Goal: Task Accomplishment & Management: Manage account settings

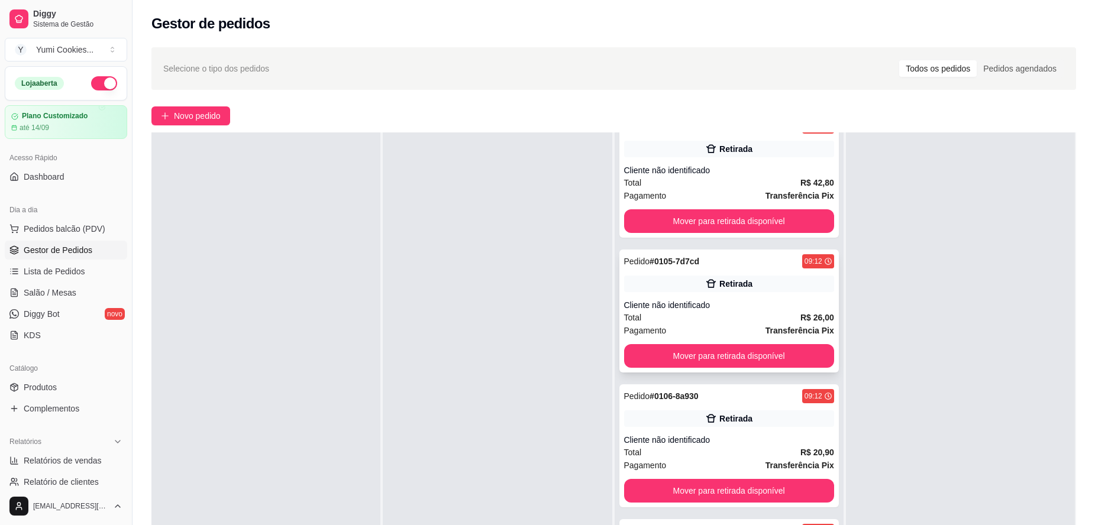
scroll to position [26, 0]
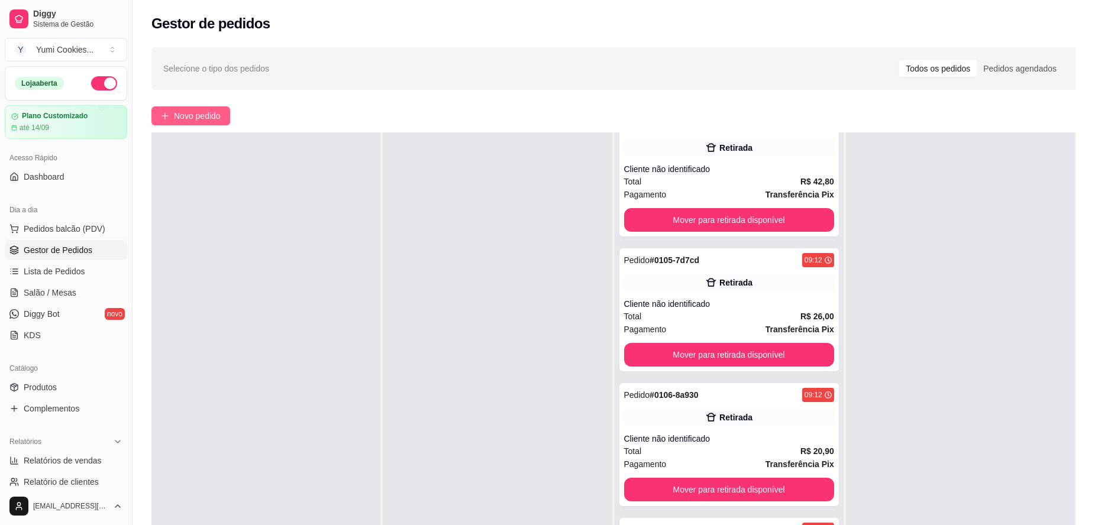
click at [170, 118] on button "Novo pedido" at bounding box center [190, 115] width 79 height 19
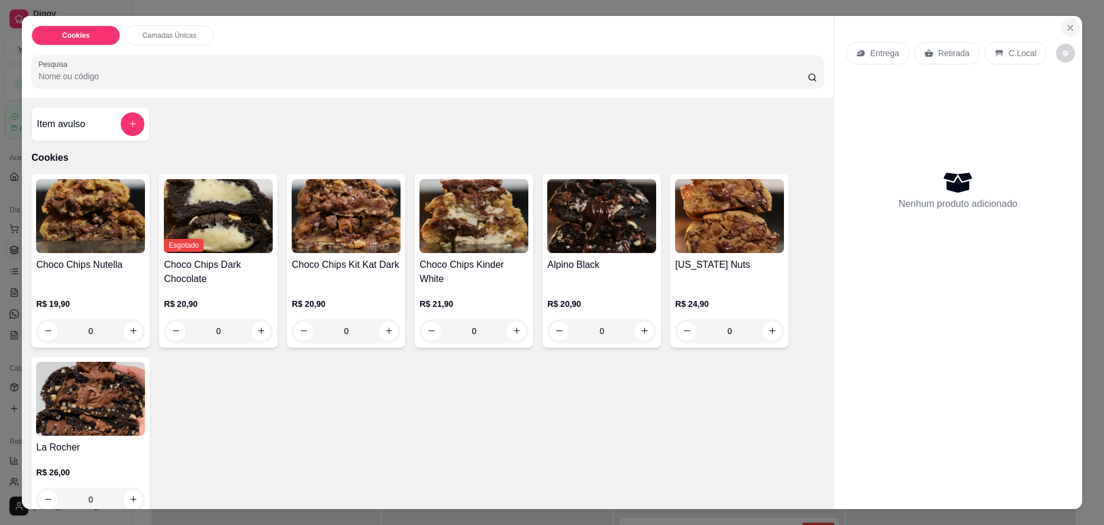
click at [1068, 27] on icon "Close" at bounding box center [1070, 27] width 5 height 5
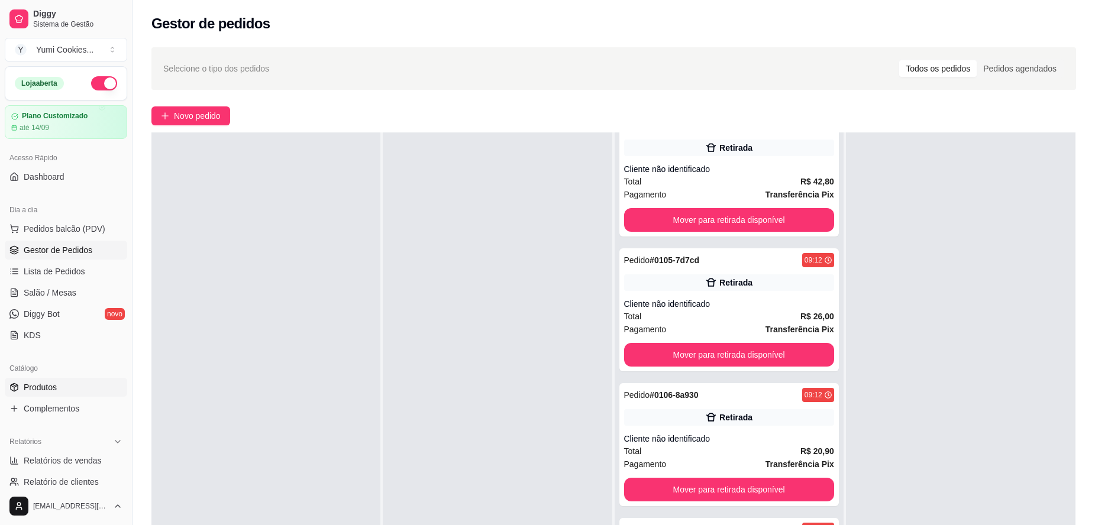
click at [55, 392] on span "Produtos" at bounding box center [40, 387] width 33 height 12
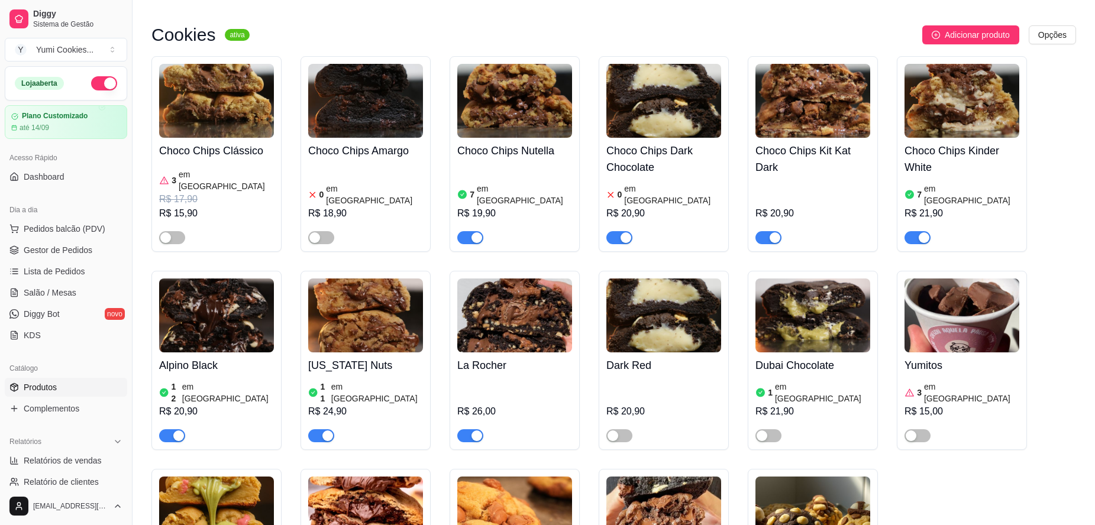
scroll to position [79, 0]
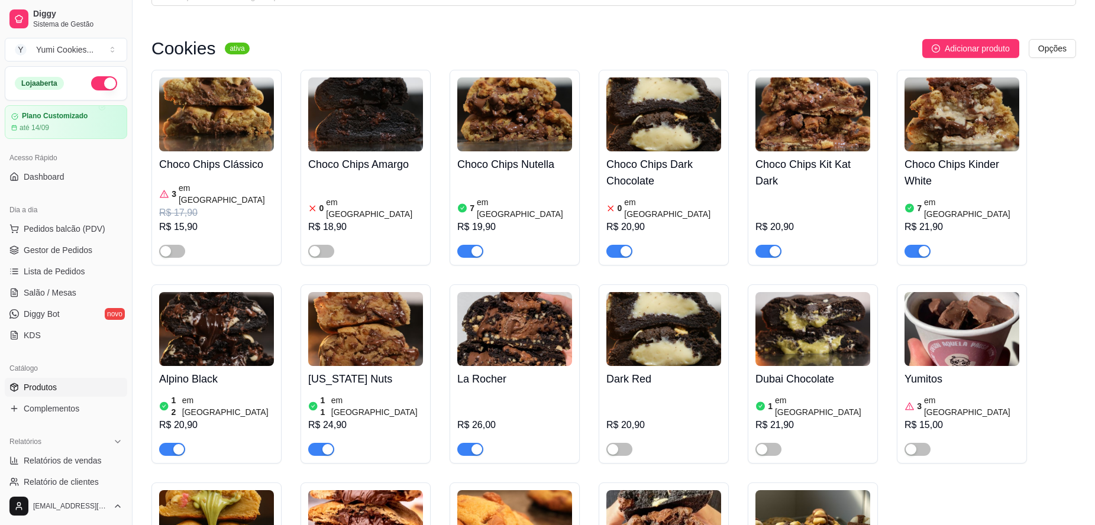
click at [914, 245] on span "button" at bounding box center [917, 251] width 26 height 13
click at [969, 55] on button "Adicionar produto" at bounding box center [970, 48] width 97 height 19
click at [38, 174] on span "Dashboard" at bounding box center [44, 177] width 41 height 12
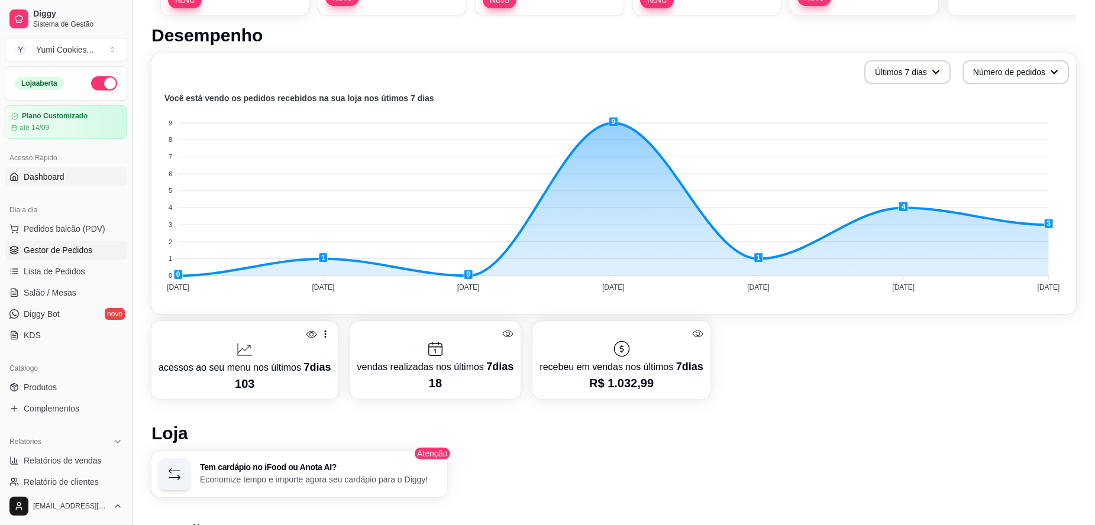
scroll to position [229, 0]
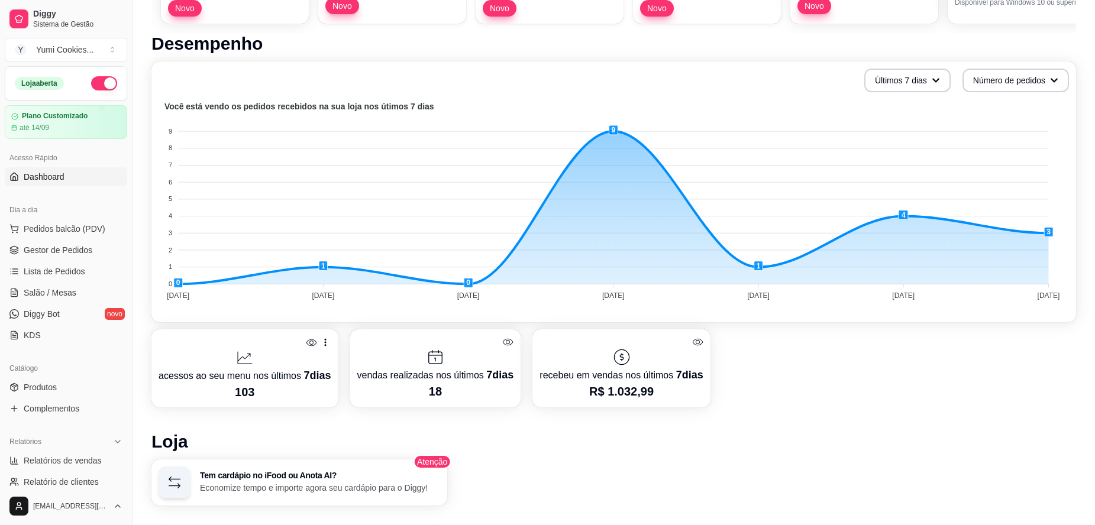
click at [49, 168] on link "Dashboard" at bounding box center [66, 176] width 122 height 19
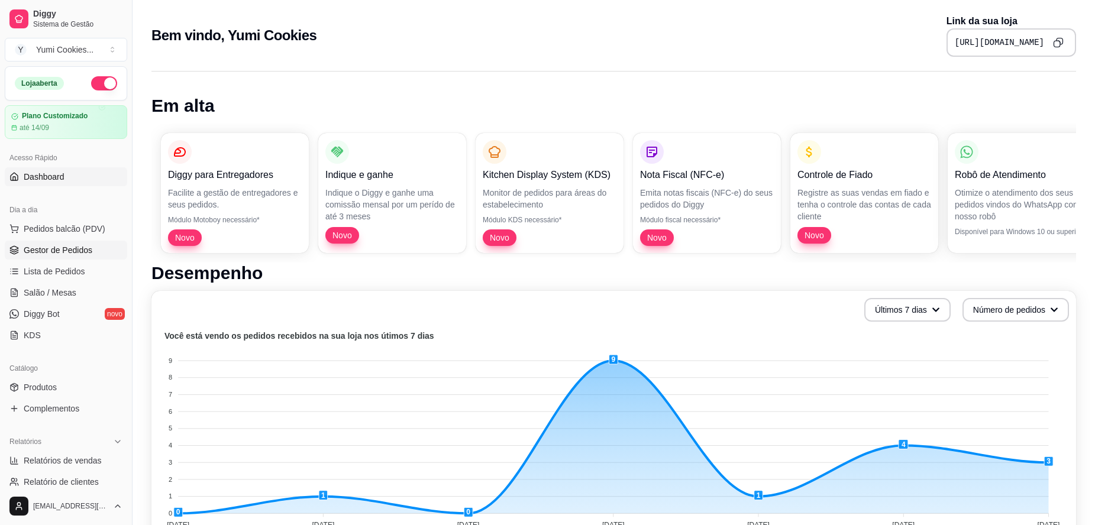
click at [56, 247] on span "Gestor de Pedidos" at bounding box center [58, 250] width 69 height 12
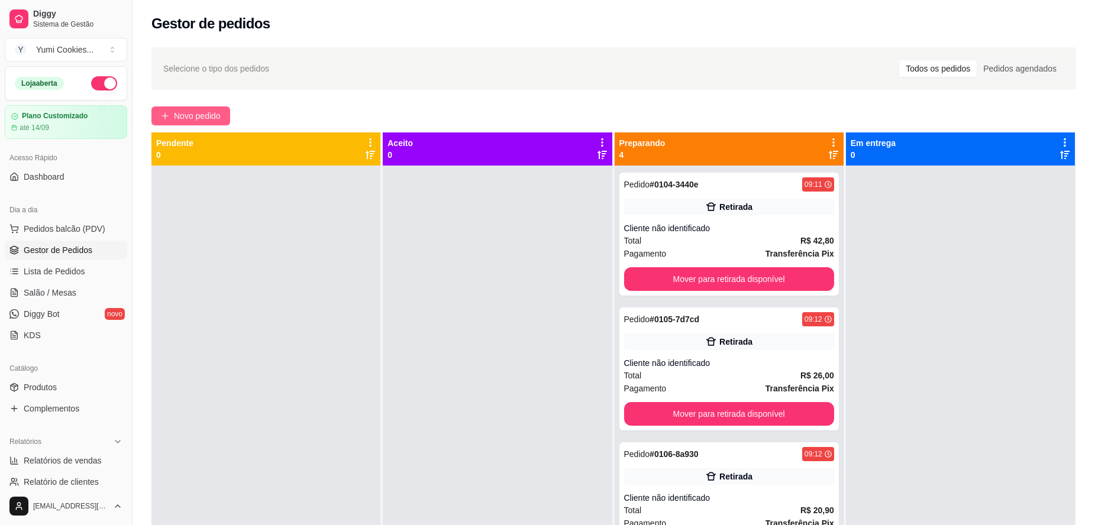
click at [190, 119] on span "Novo pedido" at bounding box center [197, 115] width 47 height 13
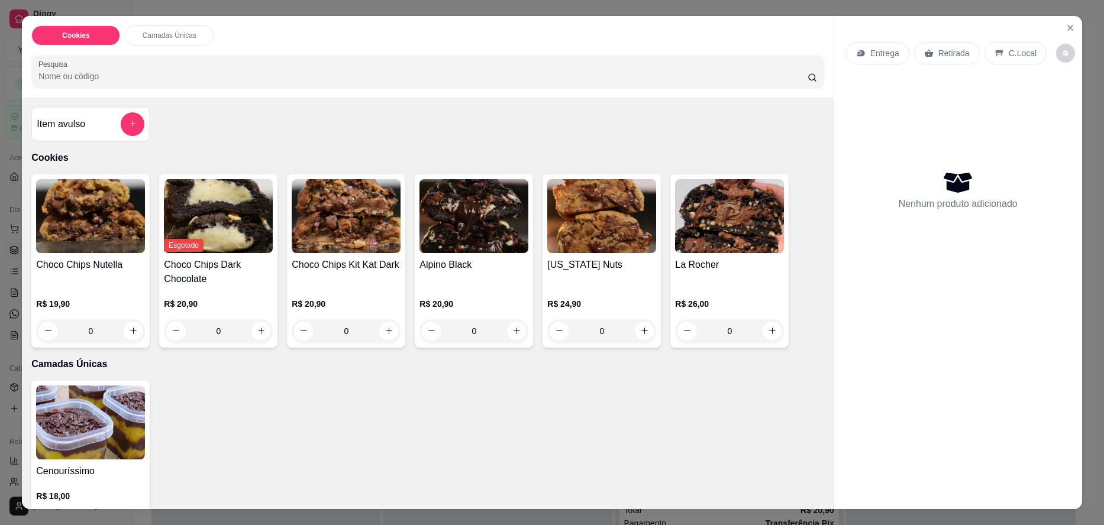
click at [256, 334] on div "0" at bounding box center [218, 331] width 109 height 24
click at [1068, 28] on icon "Close" at bounding box center [1069, 27] width 9 height 9
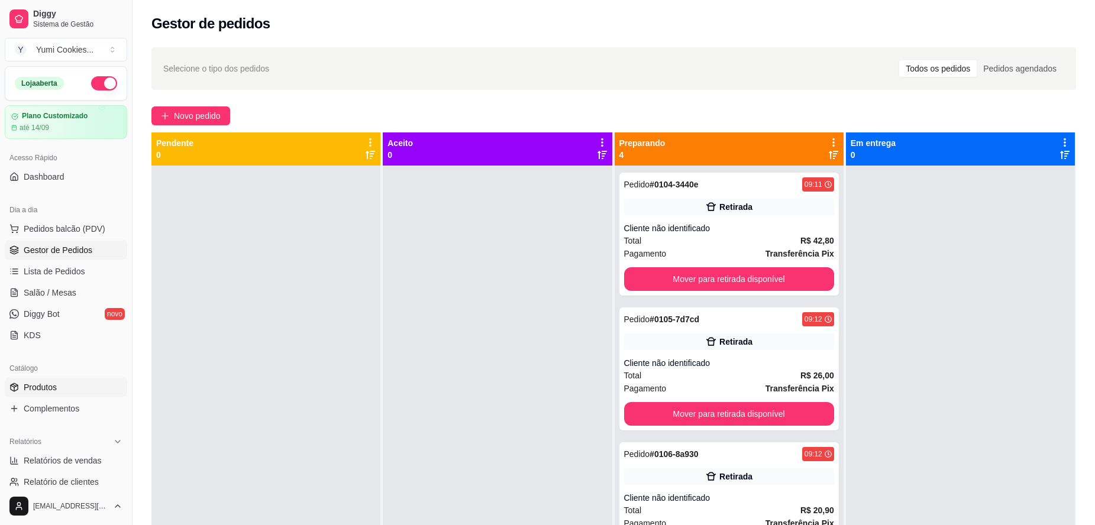
click at [50, 391] on span "Produtos" at bounding box center [40, 387] width 33 height 12
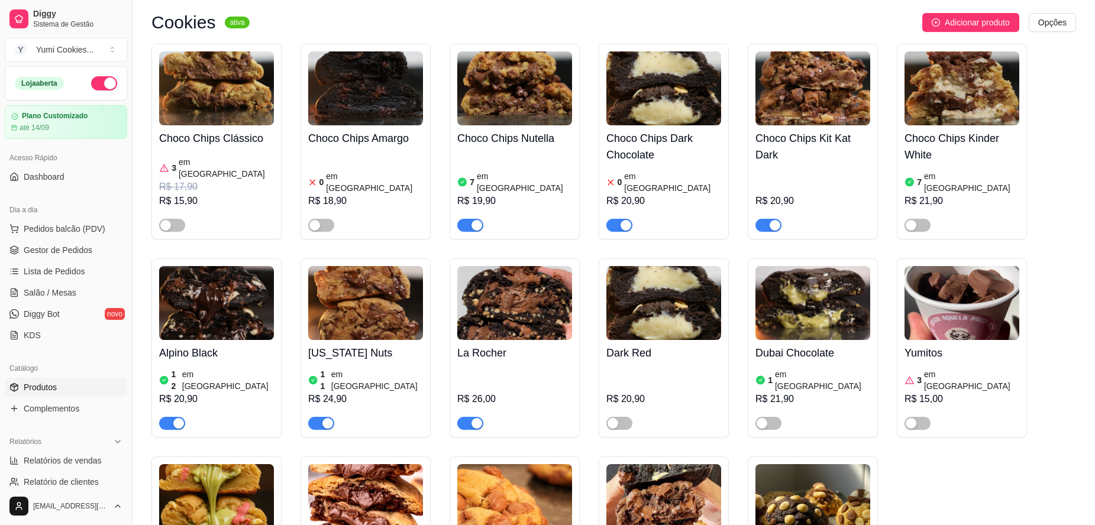
scroll to position [79, 0]
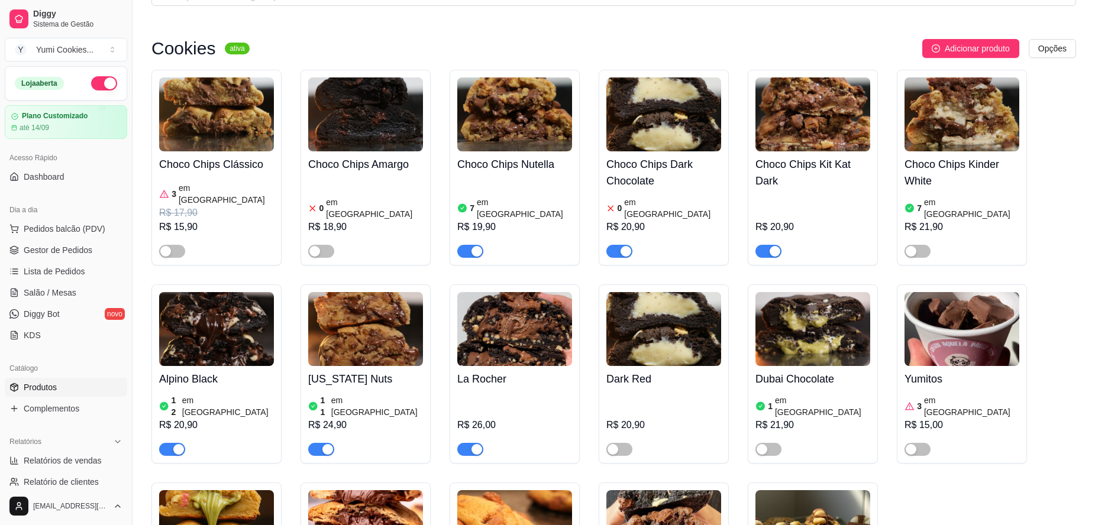
click at [672, 141] on img at bounding box center [663, 114] width 115 height 74
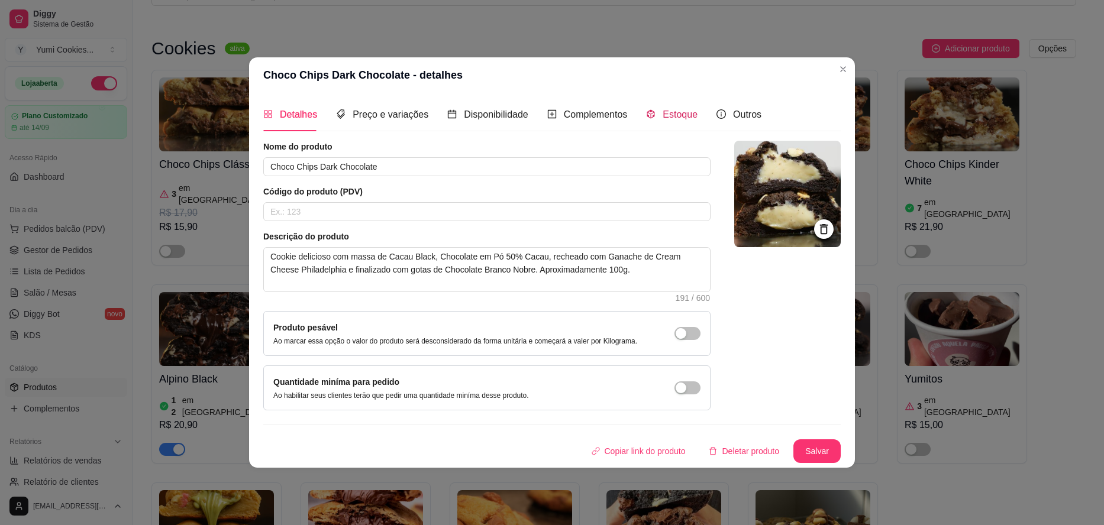
click at [662, 114] on span "Estoque" at bounding box center [679, 114] width 35 height 10
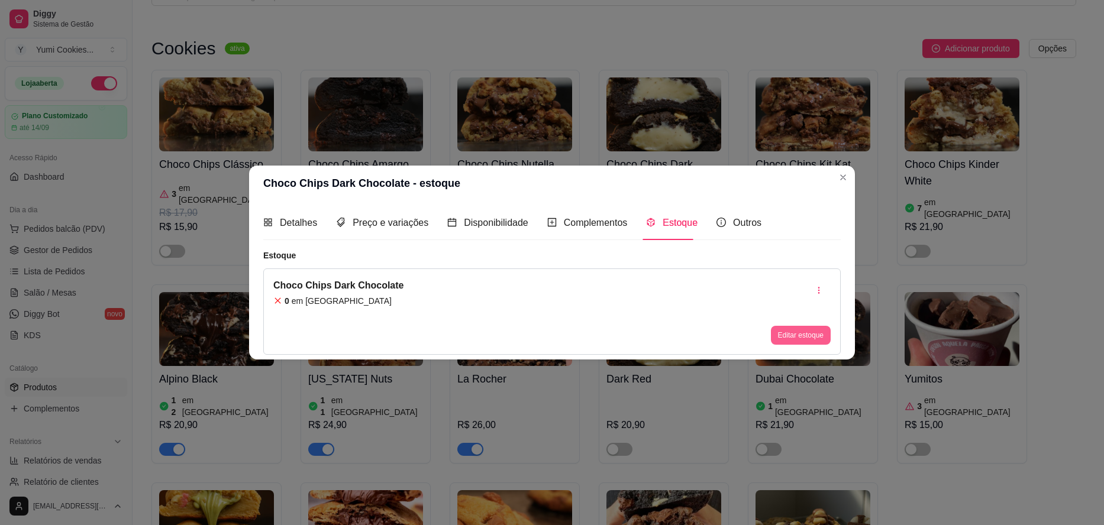
click at [789, 334] on button "Editar estoque" at bounding box center [801, 335] width 60 height 19
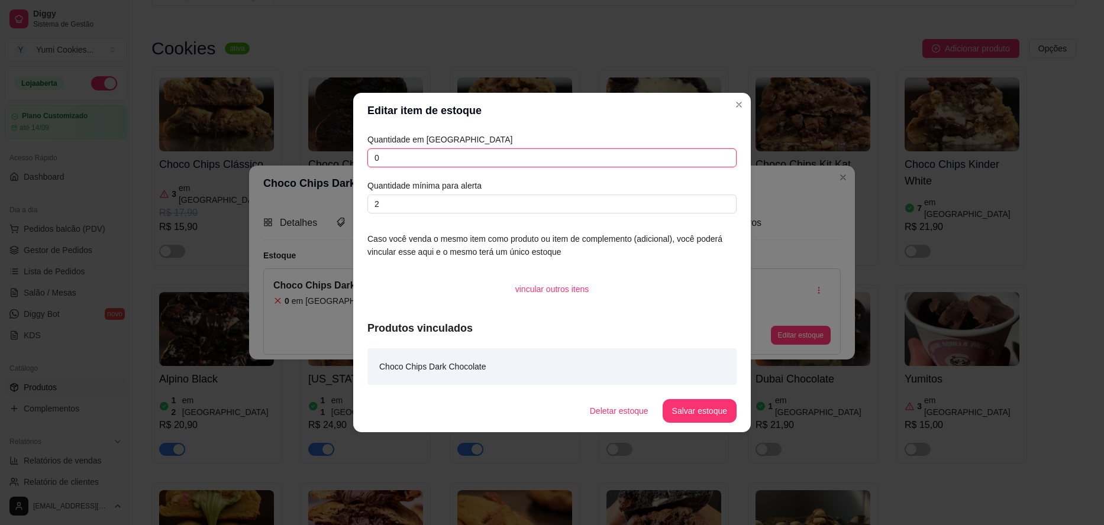
drag, startPoint x: 399, startPoint y: 161, endPoint x: 298, endPoint y: 160, distance: 101.1
click at [298, 160] on div "Editar item de estoque Quantidade em estoque 0 Quantidade mínima para alerta 2 …" at bounding box center [552, 262] width 1104 height 525
type input "4"
click at [713, 409] on button "Salvar estoque" at bounding box center [699, 411] width 74 height 24
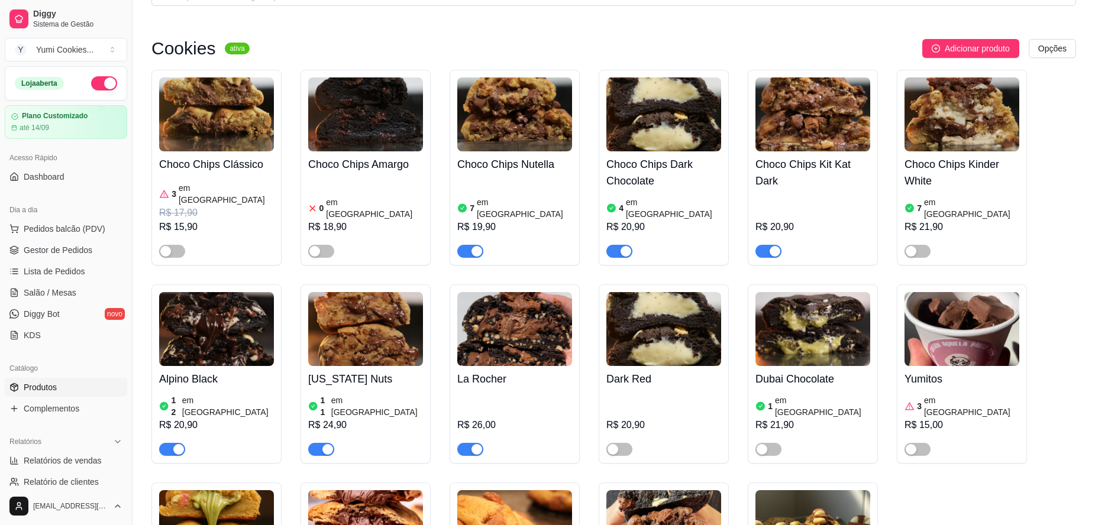
click at [37, 384] on span "Produtos" at bounding box center [40, 387] width 33 height 12
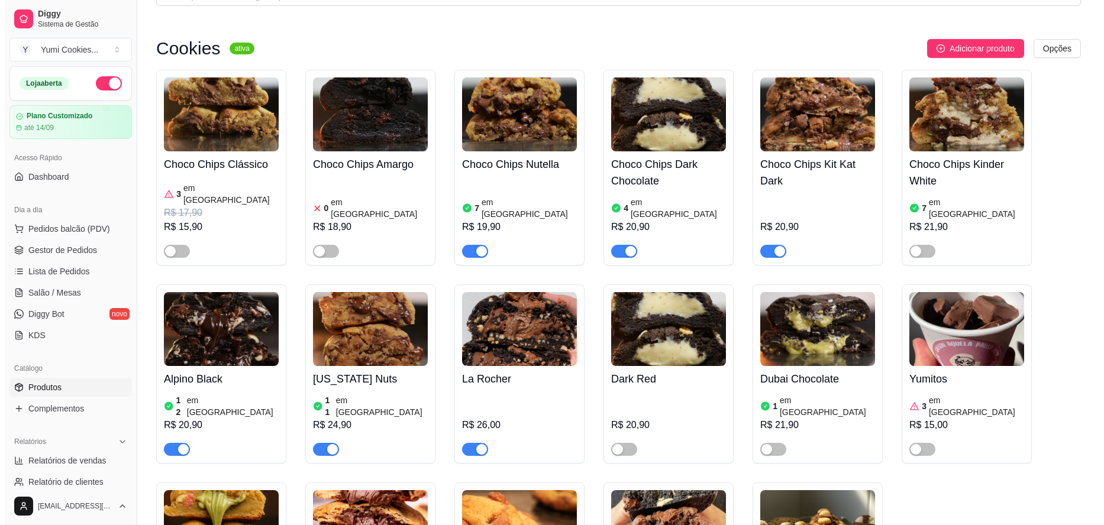
scroll to position [0, 0]
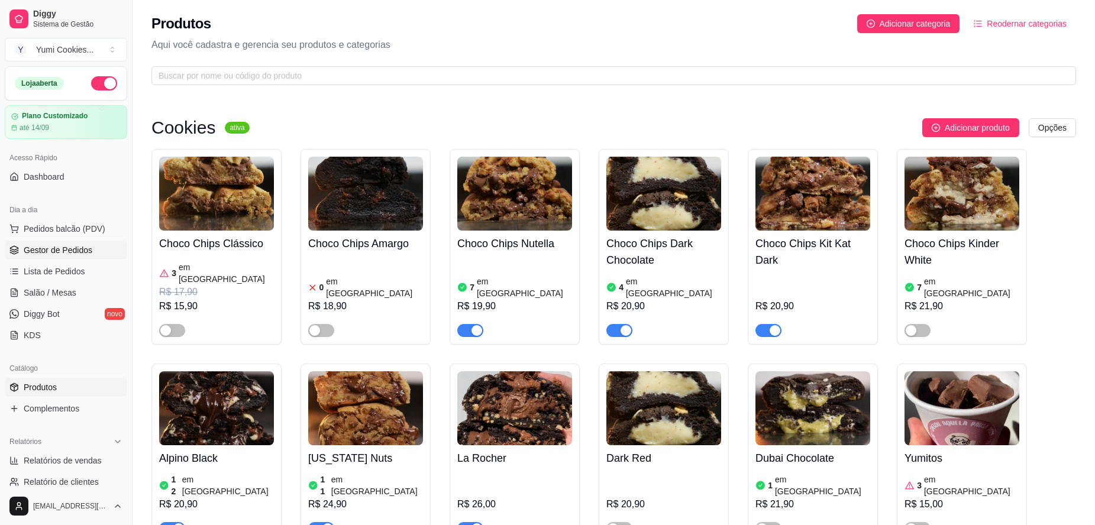
click at [51, 245] on span "Gestor de Pedidos" at bounding box center [58, 250] width 69 height 12
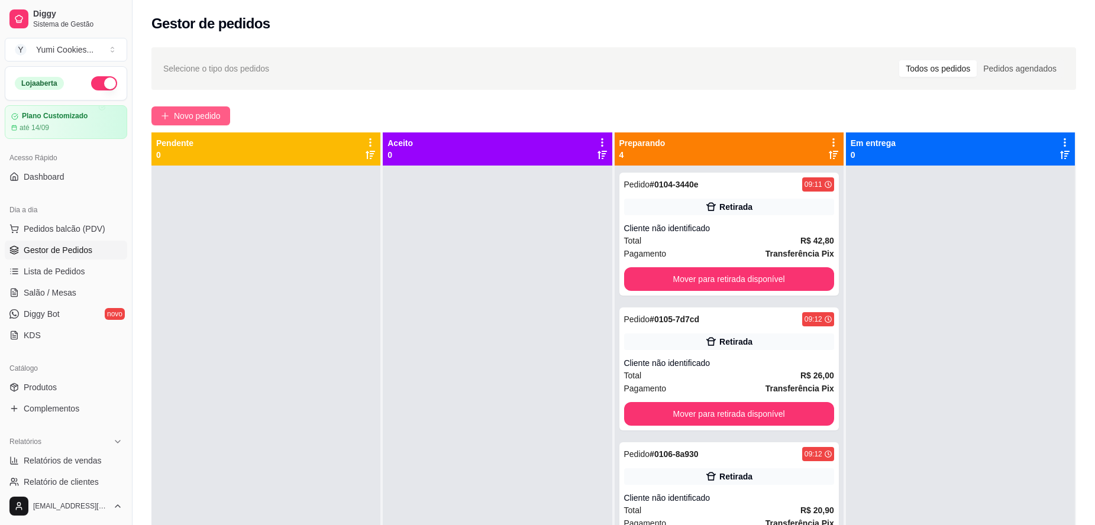
click at [177, 111] on span "Novo pedido" at bounding box center [197, 115] width 47 height 13
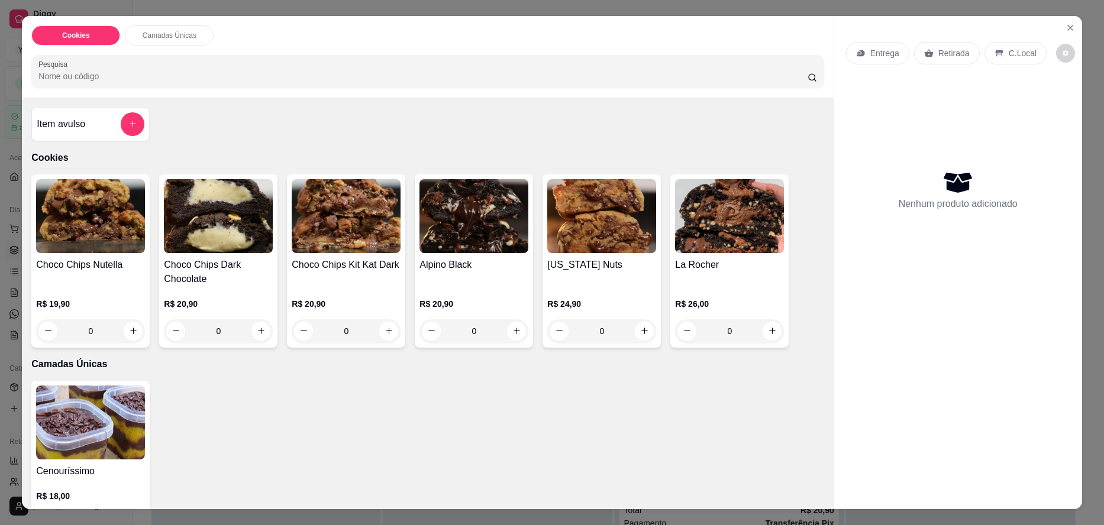
click at [257, 332] on div "0" at bounding box center [218, 331] width 109 height 24
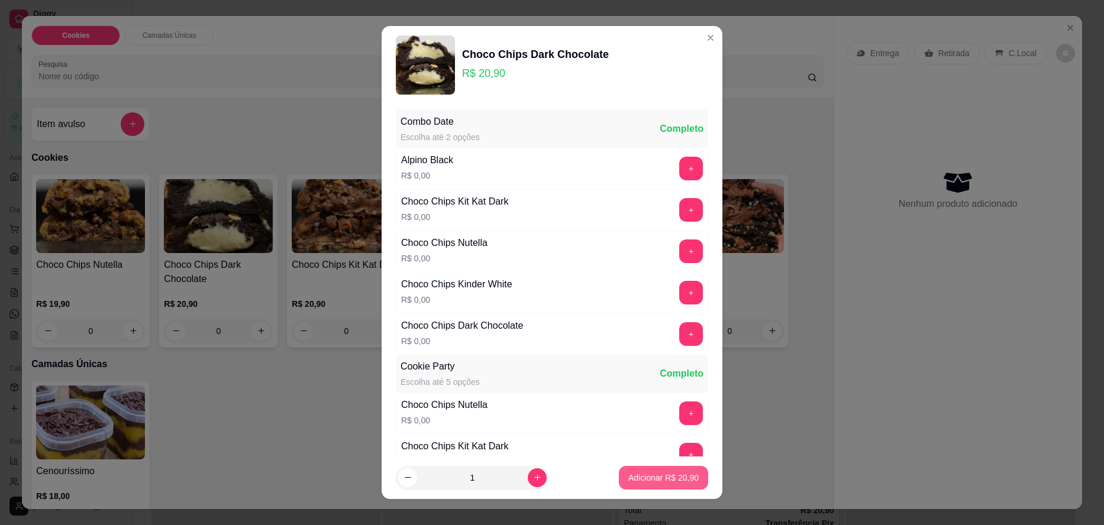
click at [635, 476] on p "Adicionar R$ 20,90" at bounding box center [663, 478] width 70 height 12
type input "1"
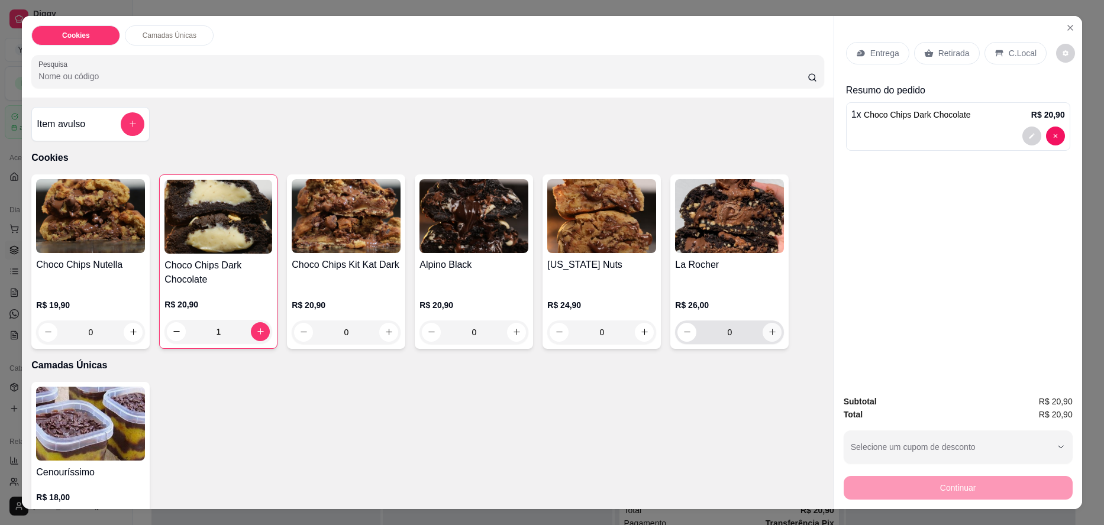
click at [764, 338] on button "increase-product-quantity" at bounding box center [771, 332] width 19 height 19
type input "1"
click at [942, 54] on p "Retirada" at bounding box center [953, 53] width 31 height 12
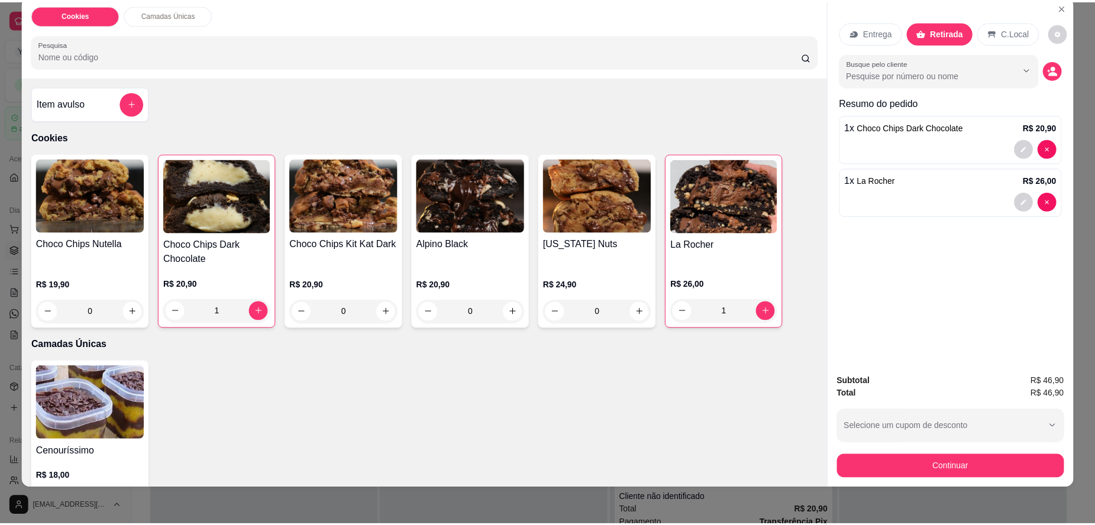
scroll to position [22, 0]
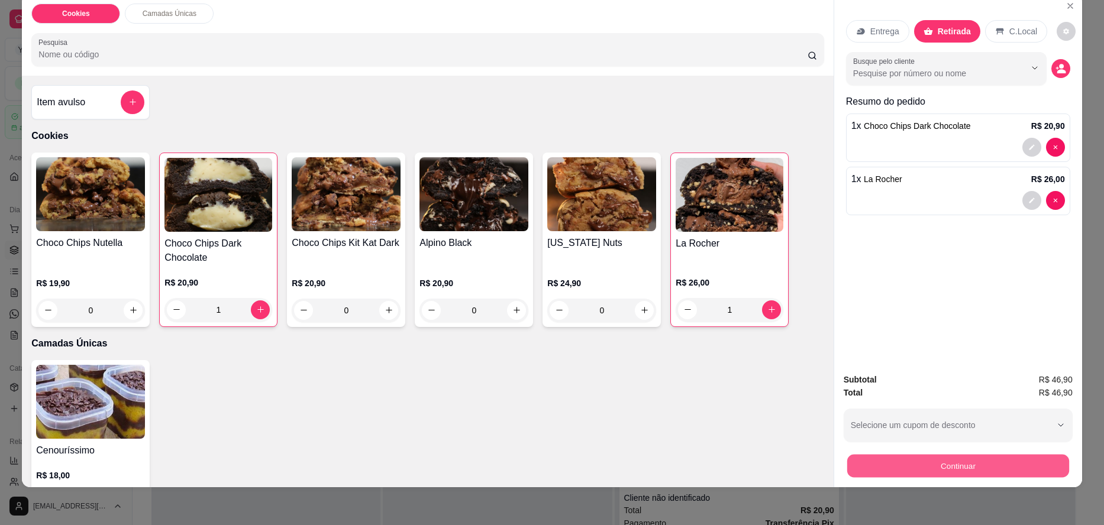
click at [936, 468] on button "Continuar" at bounding box center [957, 466] width 222 height 23
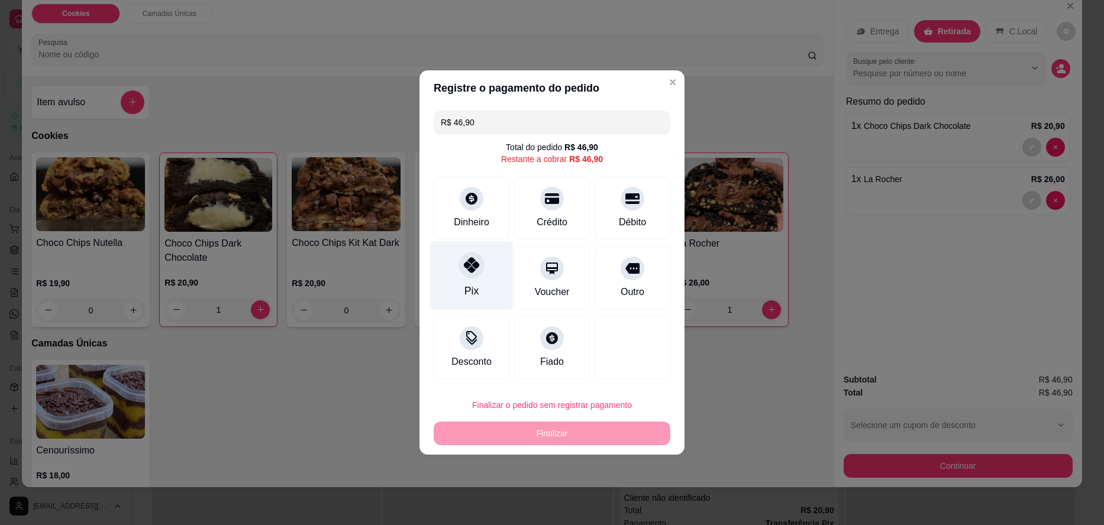
click at [470, 269] on icon at bounding box center [471, 264] width 15 height 15
type input "R$ 0,00"
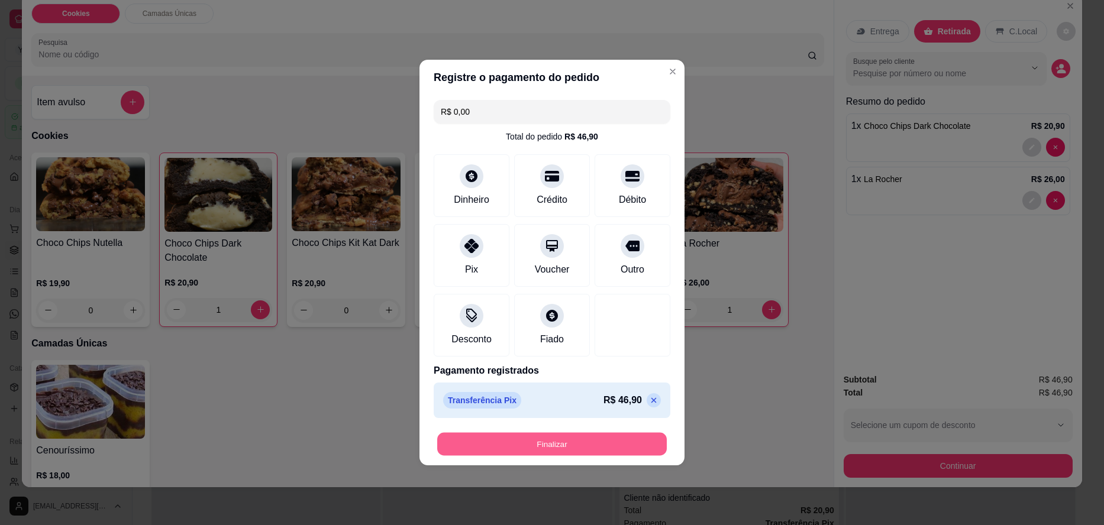
click at [587, 446] on button "Finalizar" at bounding box center [551, 444] width 229 height 23
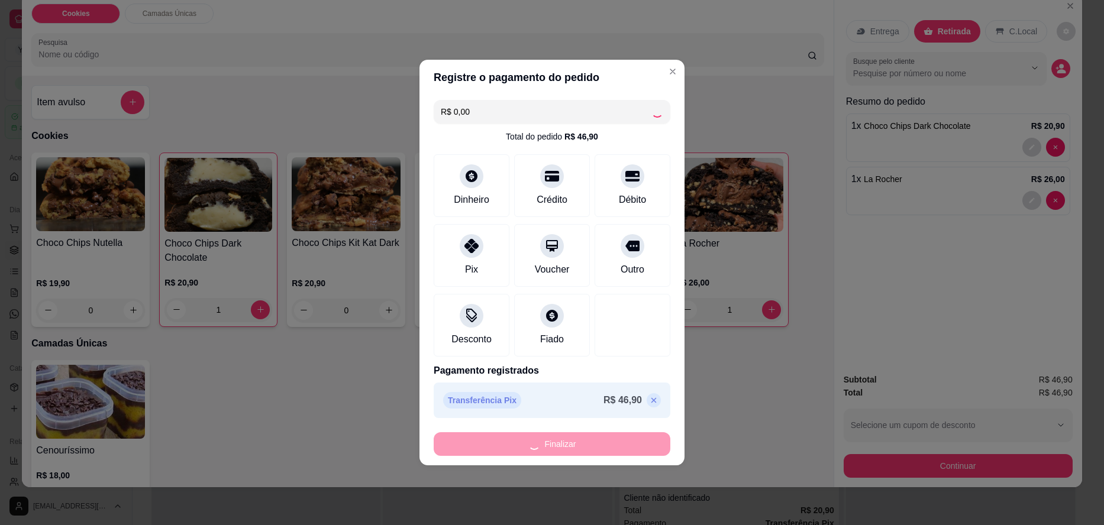
type input "0"
type input "-R$ 46,90"
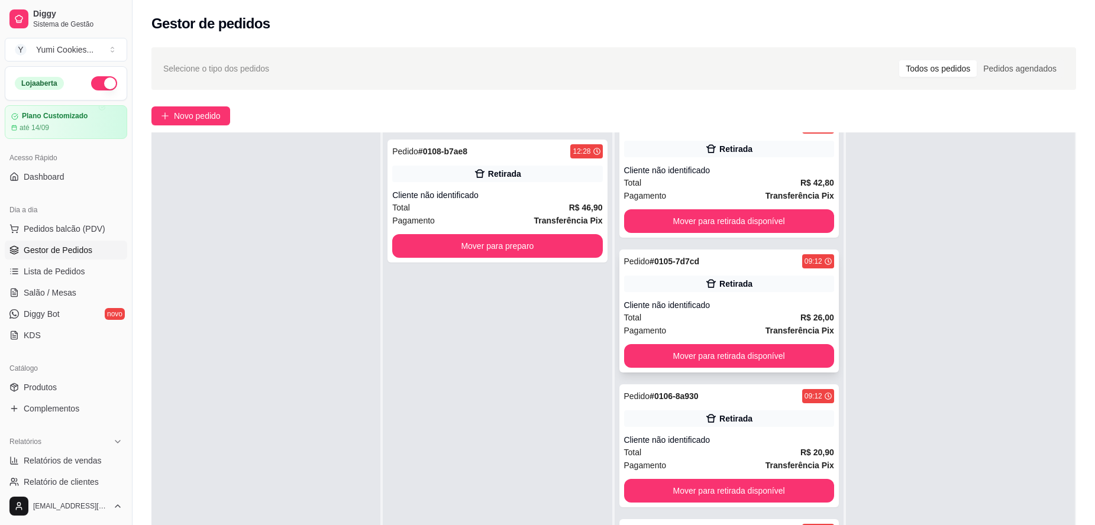
scroll to position [26, 0]
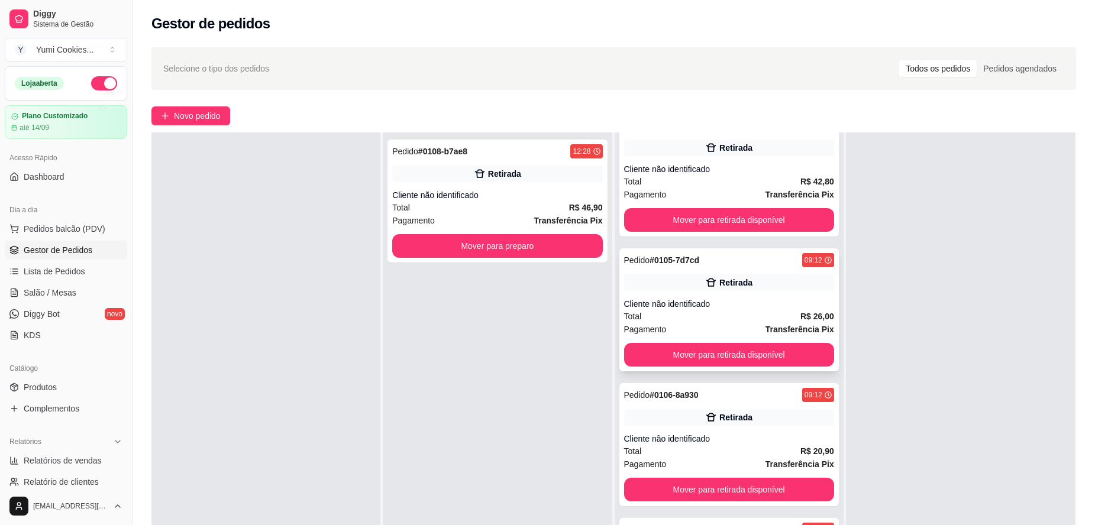
click at [749, 291] on div "Pedido # 0105-7d7cd 09:12 Retirada Cliente não identificado Total R$ 26,00 Paga…" at bounding box center [728, 309] width 219 height 123
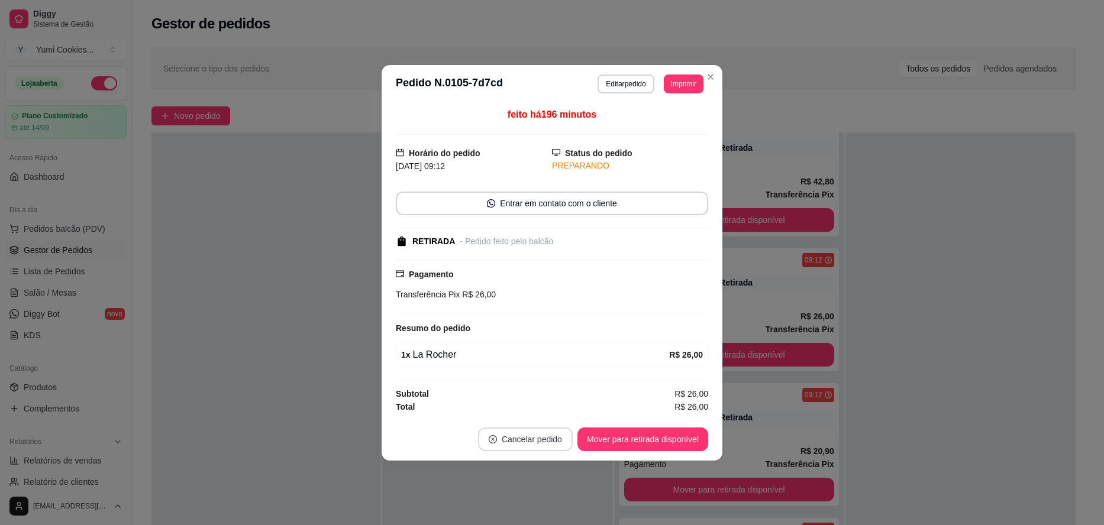
click at [538, 435] on button "Cancelar pedido" at bounding box center [525, 440] width 95 height 24
click at [565, 408] on button "Sim" at bounding box center [558, 409] width 46 height 23
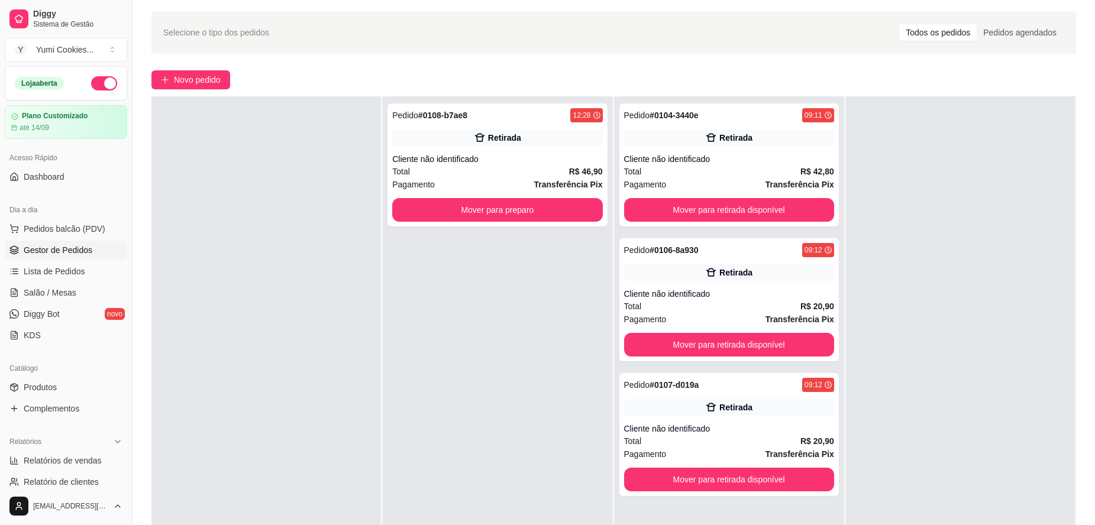
scroll to position [40, 0]
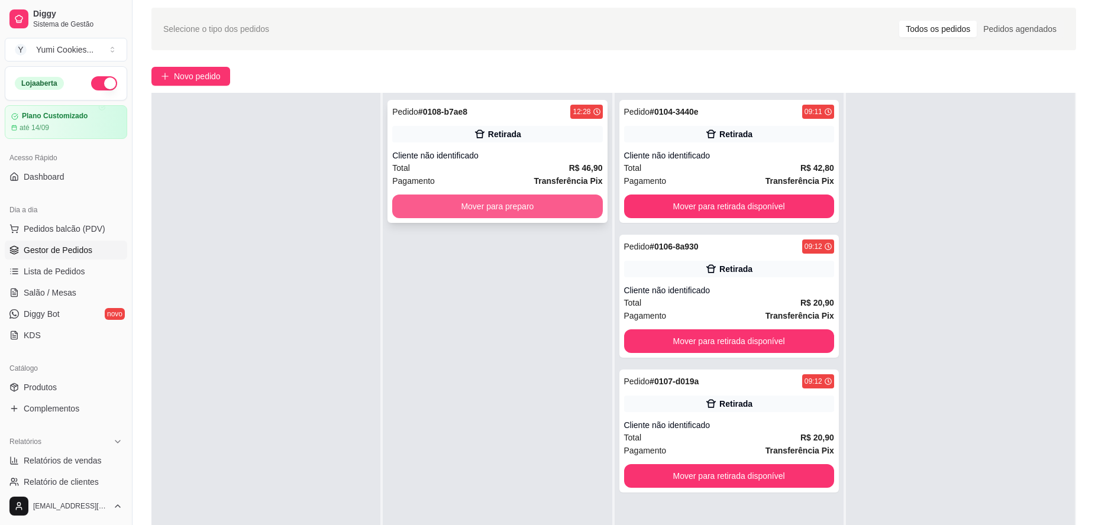
click at [493, 207] on button "Mover para preparo" at bounding box center [497, 207] width 210 height 24
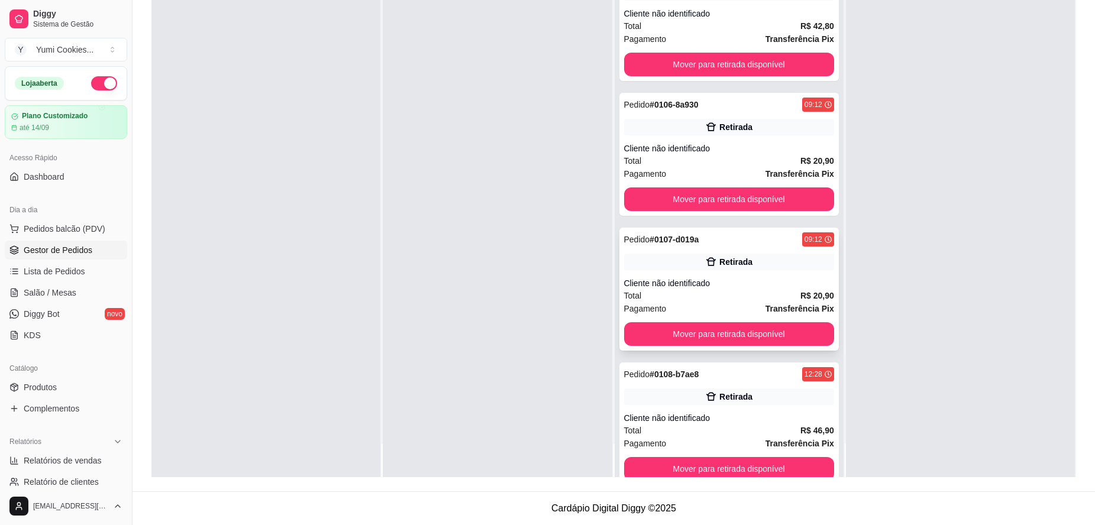
scroll to position [0, 0]
